Goal: Transaction & Acquisition: Subscribe to service/newsletter

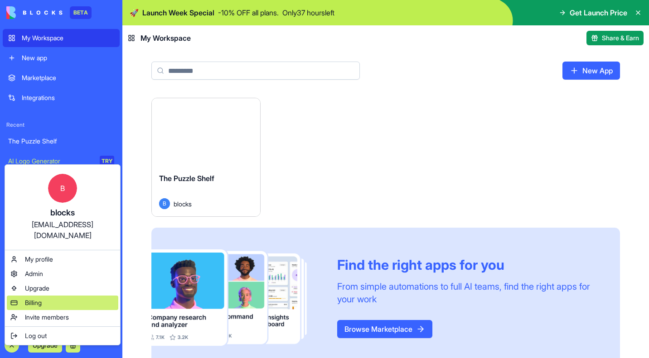
click at [47, 296] on div "Billing" at bounding box center [62, 303] width 111 height 15
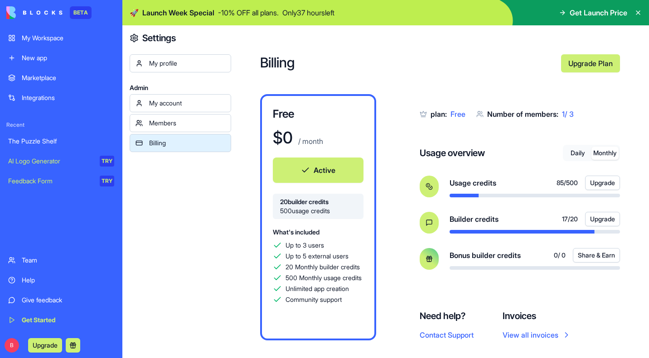
click at [610, 153] on button "Monthly" at bounding box center [604, 153] width 27 height 13
click at [578, 151] on button "Daily" at bounding box center [577, 153] width 27 height 13
click at [309, 167] on button "Active" at bounding box center [318, 170] width 91 height 25
click at [594, 63] on link "Upgrade Plan" at bounding box center [590, 63] width 59 height 18
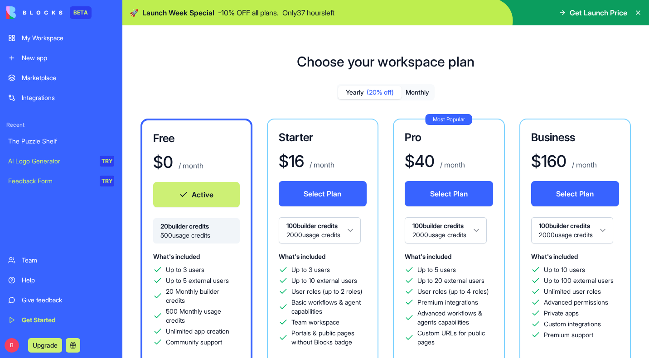
click at [355, 228] on html "BETA My Workspace New app Marketplace Integrations Recent The Puzzle Shelf AI L…" at bounding box center [324, 179] width 649 height 358
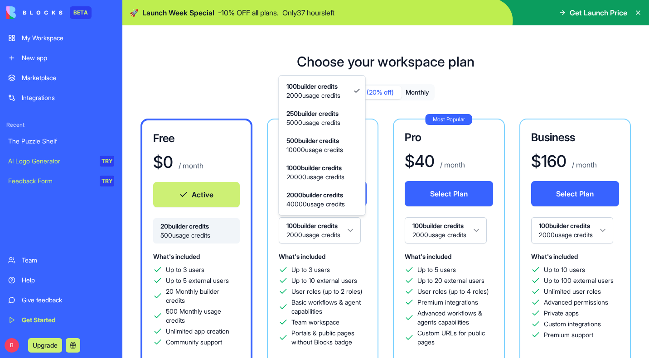
click at [355, 228] on html "BETA My Workspace New app Marketplace Integrations Recent The Puzzle Shelf AI L…" at bounding box center [324, 179] width 649 height 358
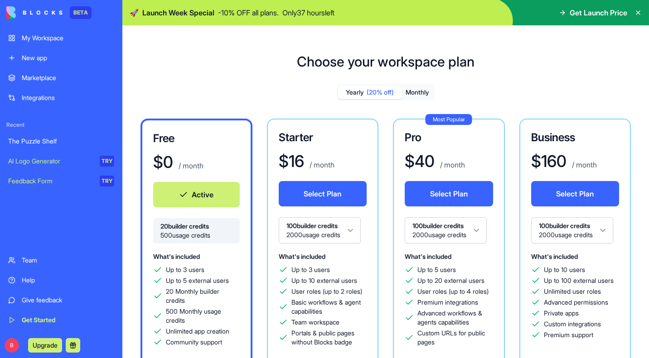
click at [422, 92] on button "Monthly" at bounding box center [418, 92] width 32 height 13
click at [350, 92] on button "Yearly (20% off)" at bounding box center [369, 92] width 63 height 13
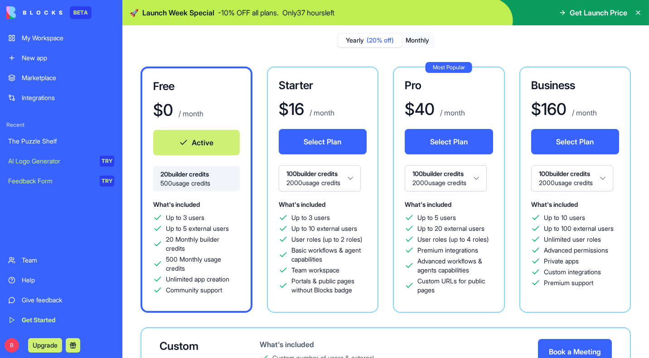
scroll to position [57, 0]
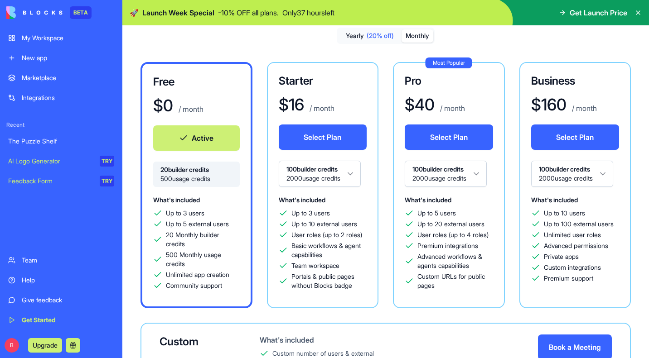
click at [413, 36] on button "Monthly" at bounding box center [418, 35] width 32 height 13
click at [377, 34] on span "(20% off)" at bounding box center [380, 35] width 27 height 9
click at [414, 36] on button "Monthly" at bounding box center [418, 35] width 32 height 13
drag, startPoint x: 369, startPoint y: 234, endPoint x: 293, endPoint y: 234, distance: 76.1
click at [293, 234] on div "Starter $ 20 / month Select Plan 100 builder credits 2000 usage credits What's …" at bounding box center [323, 185] width 112 height 247
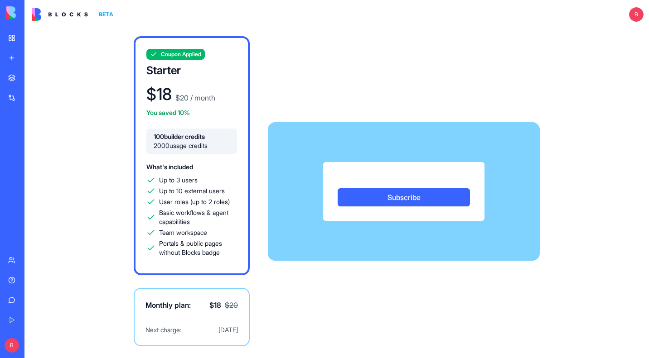
click at [358, 223] on div "Subscribe" at bounding box center [404, 191] width 272 height 139
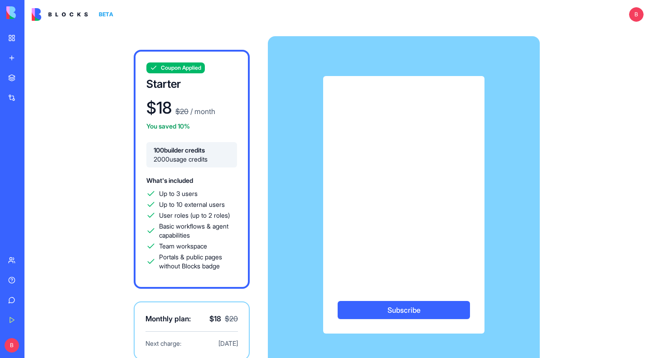
click at [63, 14] on img at bounding box center [60, 14] width 56 height 13
